Goal: Transaction & Acquisition: Download file/media

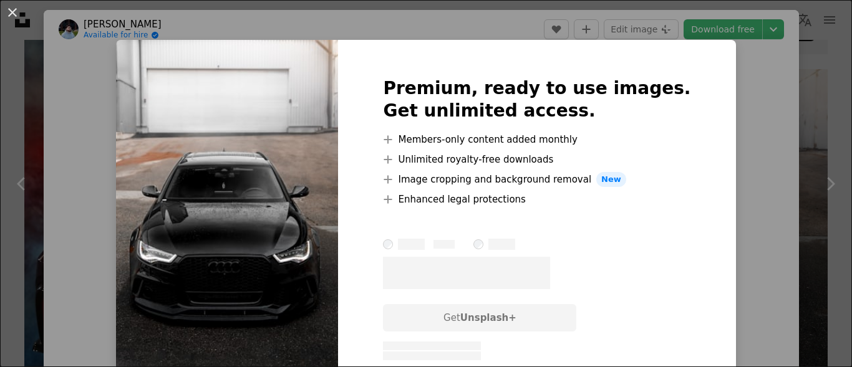
scroll to position [624, 0]
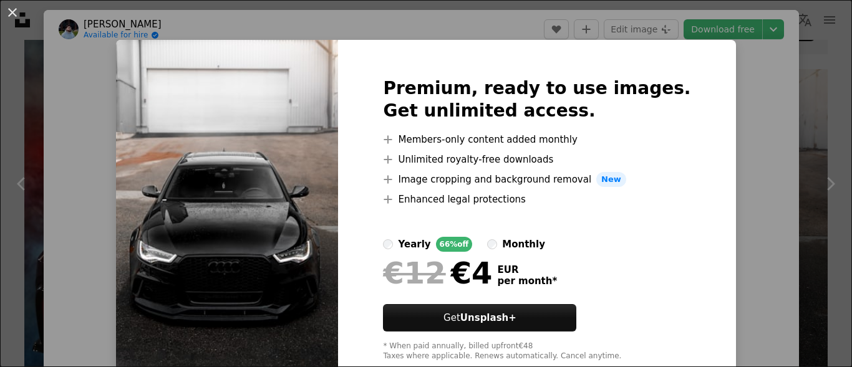
drag, startPoint x: 729, startPoint y: 235, endPoint x: 743, endPoint y: 172, distance: 64.6
click at [730, 235] on div "An X shape Premium, ready to use images. Get unlimited access. A plus sign Memb…" at bounding box center [426, 183] width 852 height 367
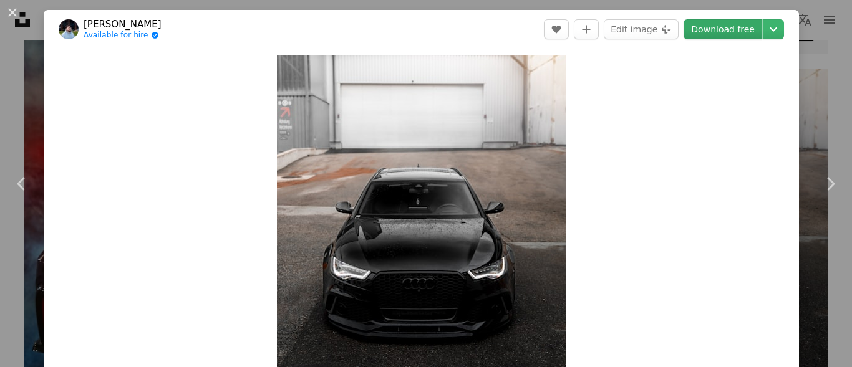
click at [722, 34] on link "Download free" at bounding box center [723, 29] width 79 height 20
